Goal: Transaction & Acquisition: Purchase product/service

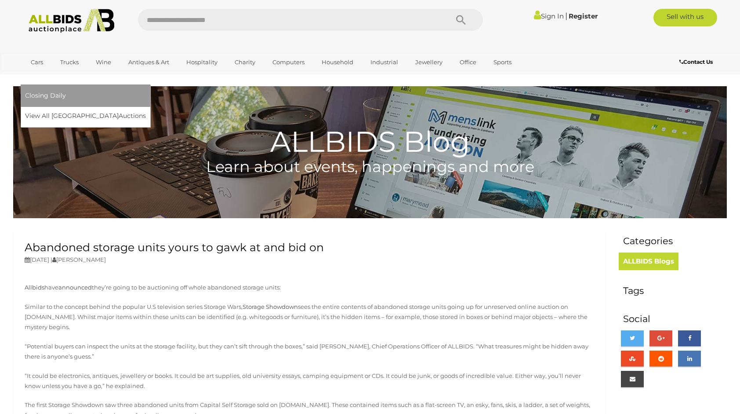
click at [99, 69] on link "[GEOGRAPHIC_DATA]" at bounding box center [62, 76] width 74 height 15
click at [152, 109] on link "View All Sydney Auctions" at bounding box center [88, 116] width 127 height 14
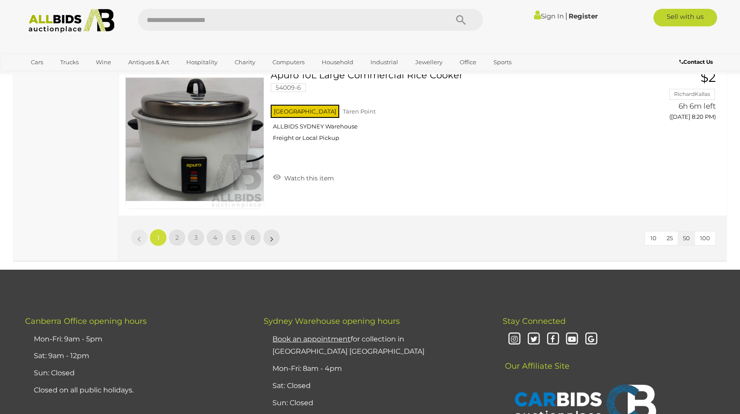
scroll to position [7610, 0]
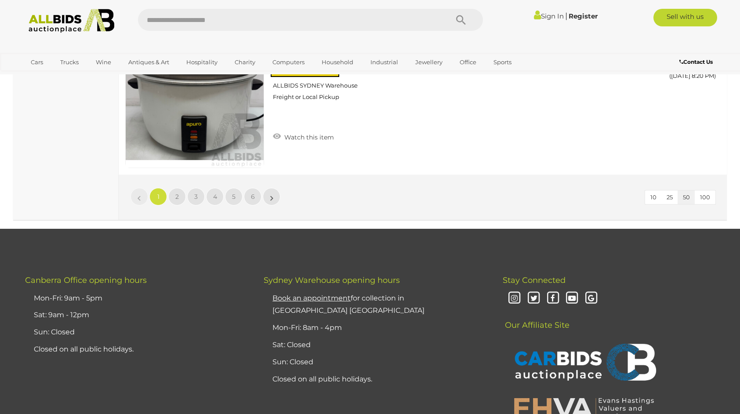
click at [706, 193] on button "100" at bounding box center [705, 197] width 21 height 14
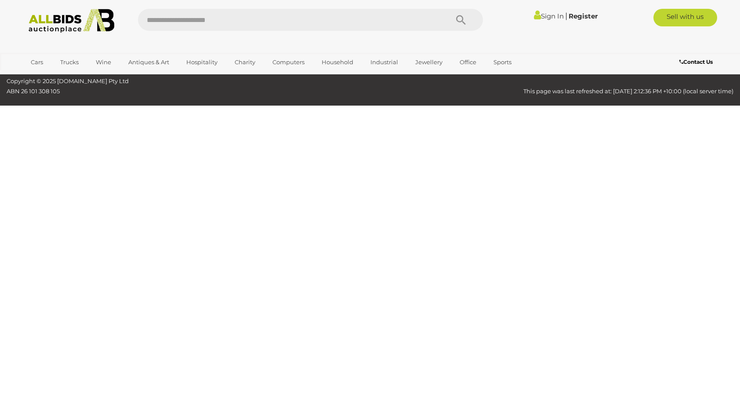
scroll to position [28, 0]
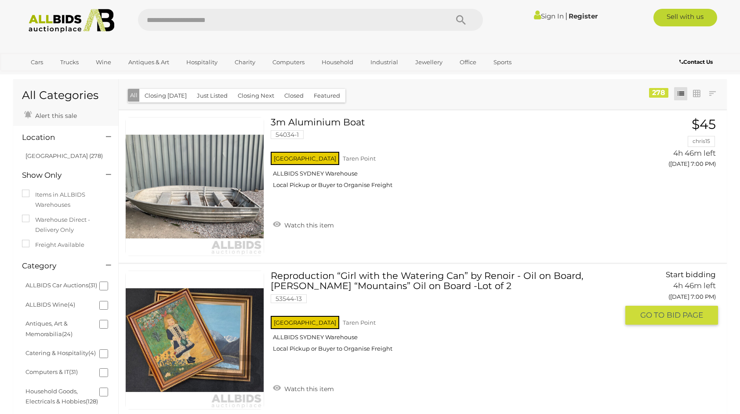
scroll to position [7, 0]
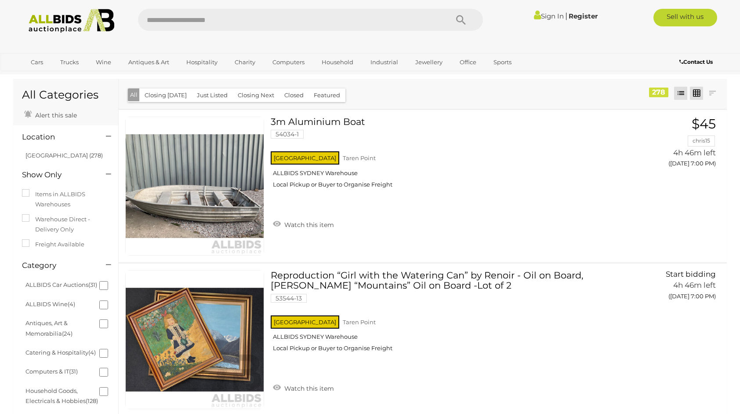
click at [700, 94] on link at bounding box center [696, 93] width 13 height 13
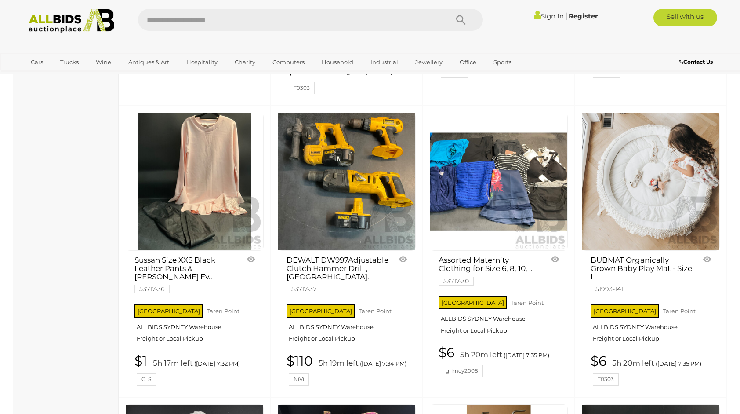
scroll to position [1491, 0]
